Goal: Task Accomplishment & Management: Use online tool/utility

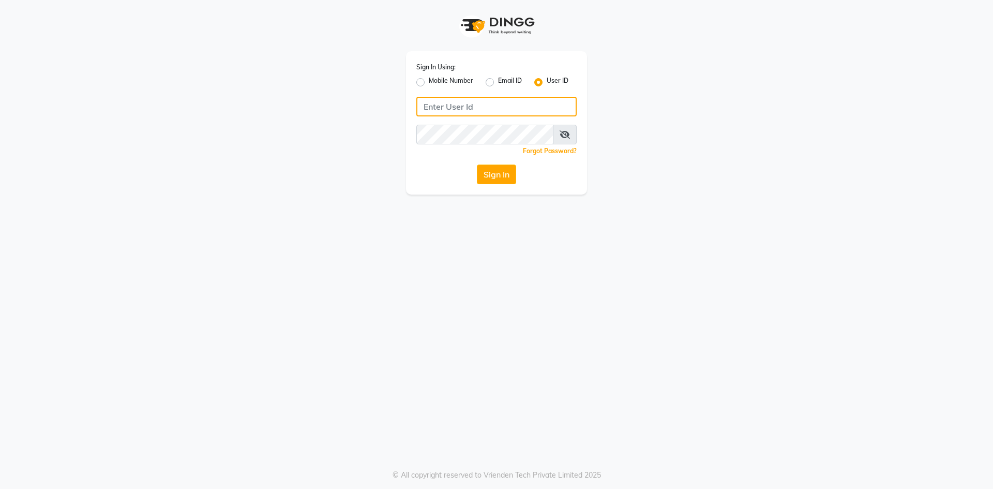
type input "alenna"
click at [489, 174] on button "Sign In" at bounding box center [496, 175] width 39 height 20
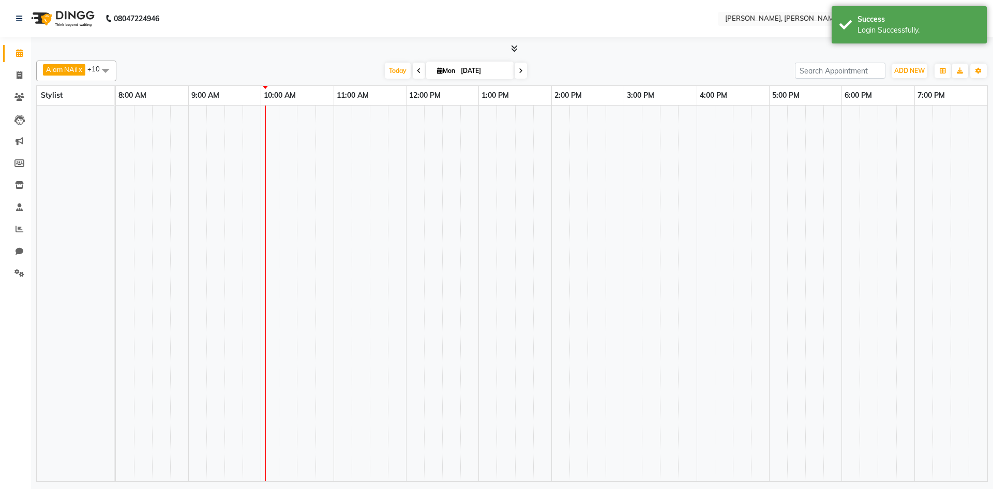
select select "en"
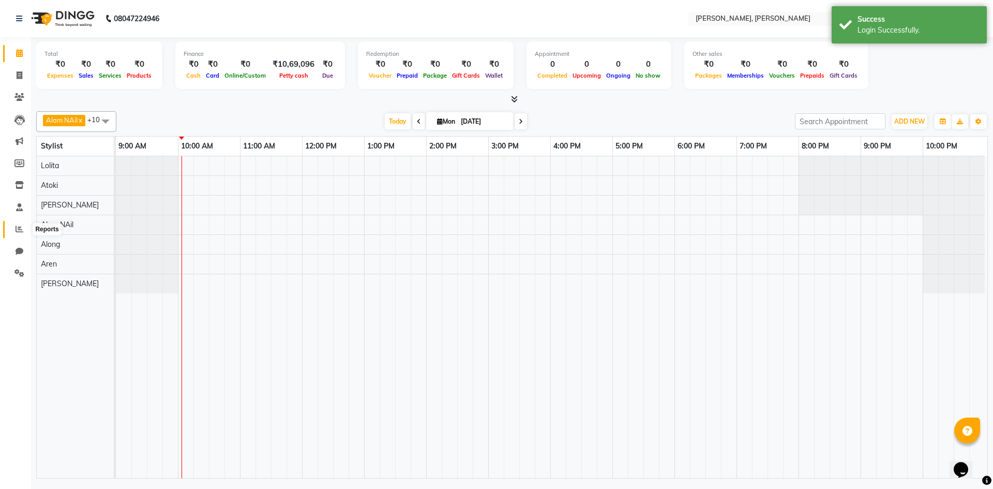
click at [23, 228] on span at bounding box center [19, 229] width 18 height 12
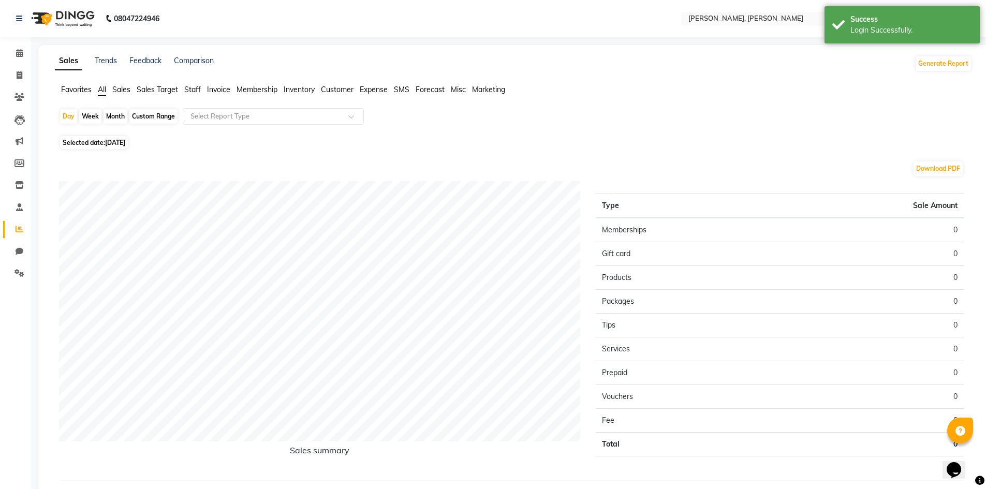
click at [114, 120] on div "Month" at bounding box center [115, 116] width 24 height 14
select select "9"
select select "2025"
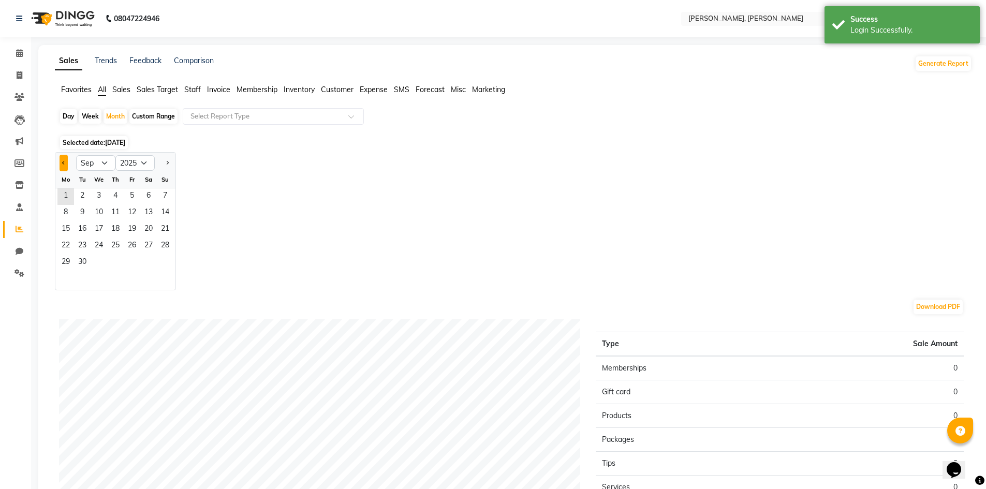
click at [61, 164] on button "Previous month" at bounding box center [63, 163] width 8 height 17
select select "8"
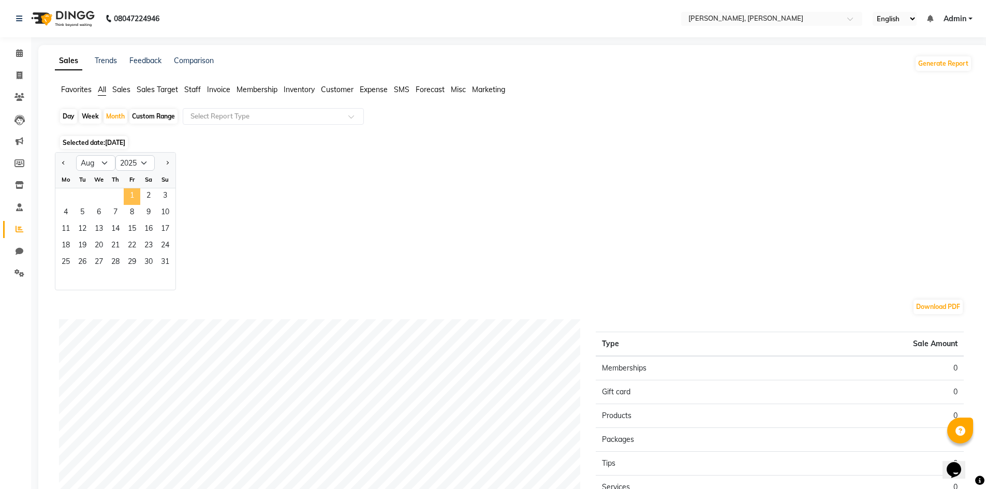
click at [140, 199] on span "1" at bounding box center [132, 196] width 17 height 17
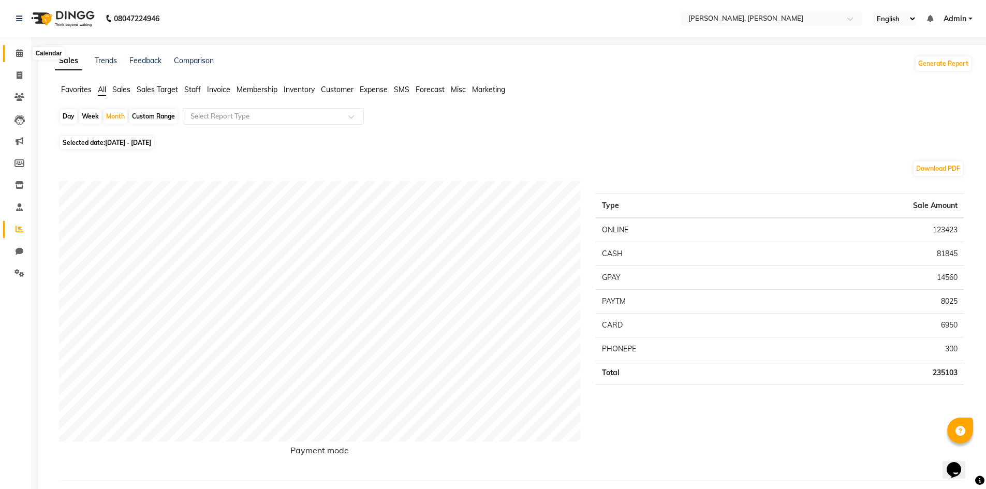
click at [18, 52] on icon at bounding box center [19, 53] width 7 height 8
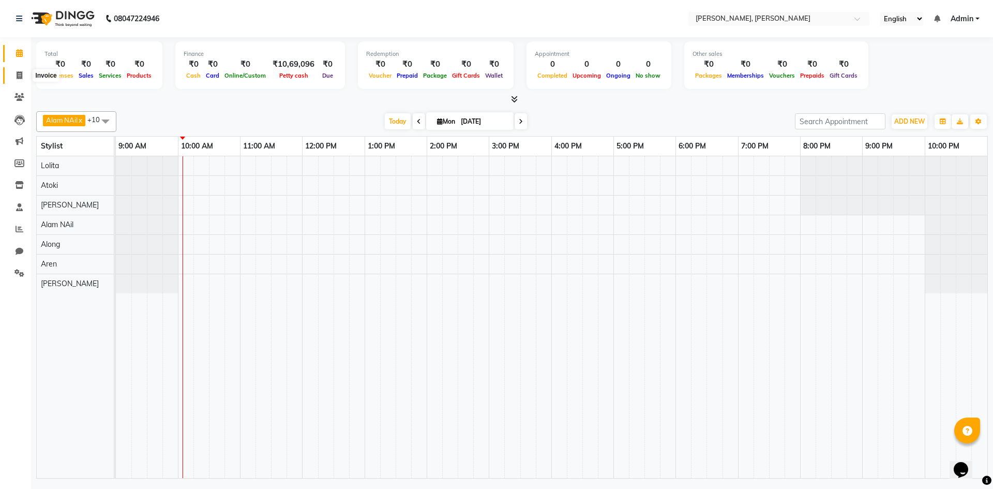
click at [20, 74] on icon at bounding box center [20, 75] width 6 height 8
select select "service"
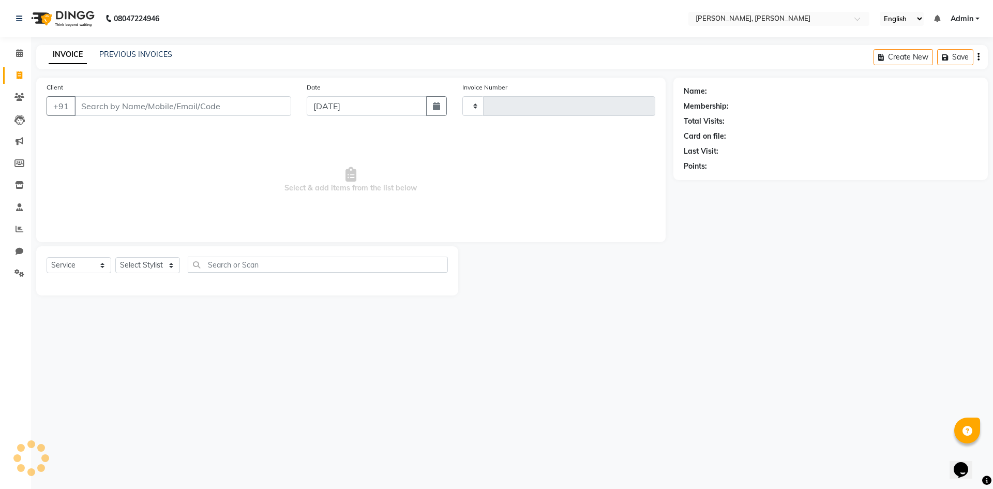
type input "0606"
select select "5264"
